Goal: Find specific page/section: Find specific page/section

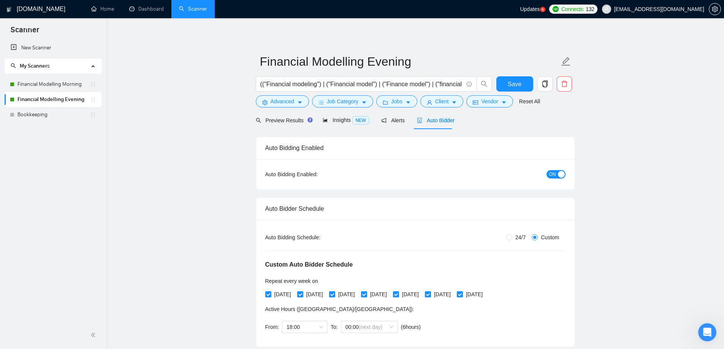
scroll to position [1, 0]
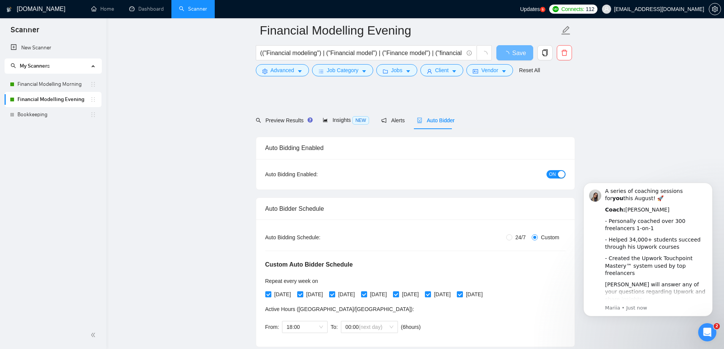
scroll to position [76, 0]
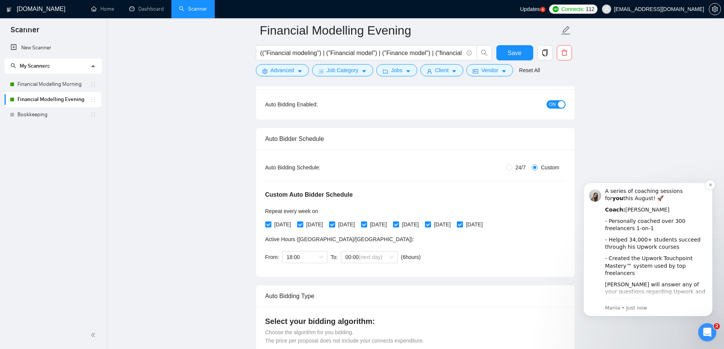
click at [645, 239] on div "- Helped 34,000+ students succeed through his Upwork courses" at bounding box center [656, 243] width 102 height 15
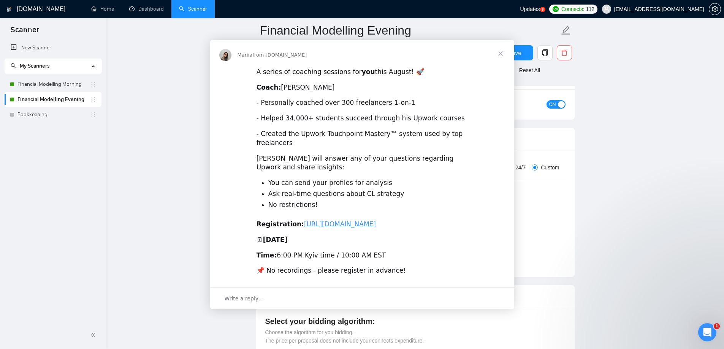
scroll to position [0, 0]
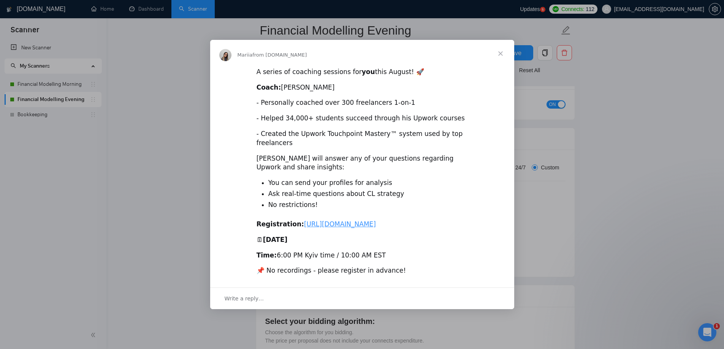
click at [182, 287] on div "Intercom messenger" at bounding box center [362, 174] width 724 height 349
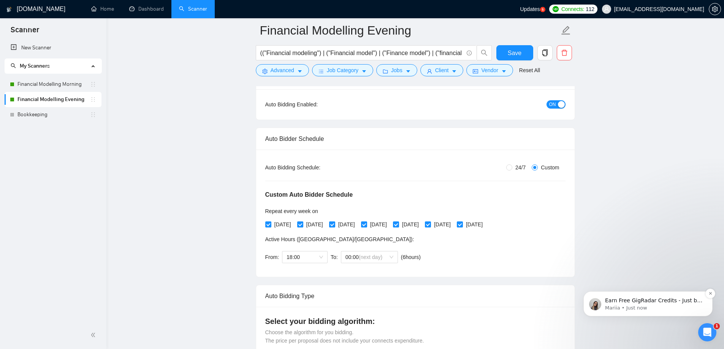
click at [665, 310] on p "Mariia • Just now" at bounding box center [654, 308] width 98 height 7
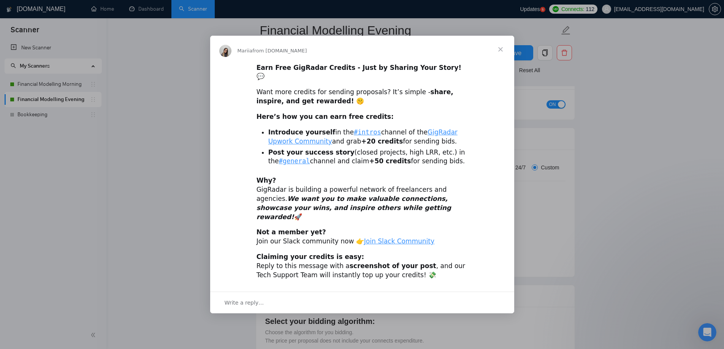
click at [638, 238] on div "Intercom messenger" at bounding box center [362, 174] width 724 height 349
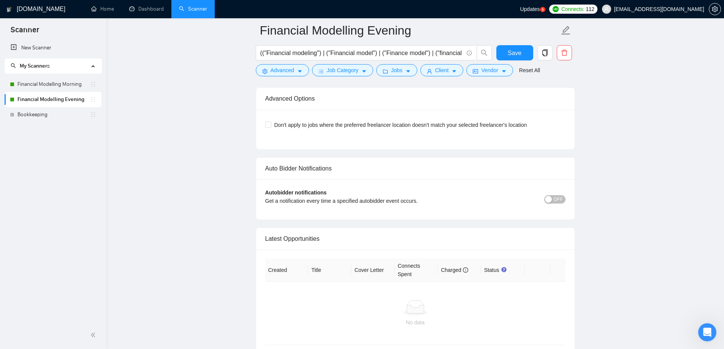
scroll to position [1885, 0]
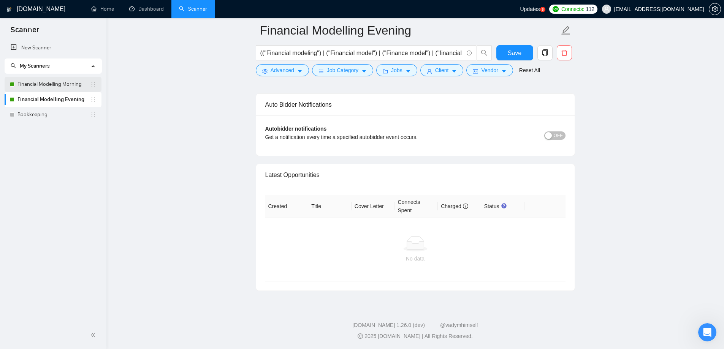
click at [65, 84] on link "Financial Modelling Morning" at bounding box center [53, 84] width 73 height 15
